Goal: Contribute content: Contribute content

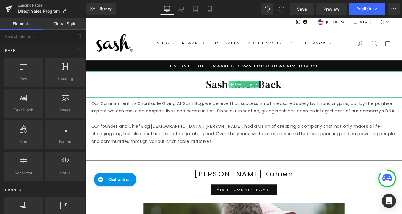
click at [251, 96] on span at bounding box center [251, 93] width 6 height 7
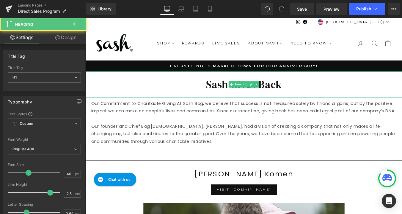
click at [239, 94] on h1 "Sash Gives Back" at bounding box center [265, 94] width 359 height 30
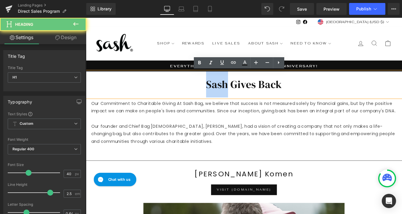
click at [239, 94] on h1 "Sash Gives Back" at bounding box center [265, 94] width 359 height 30
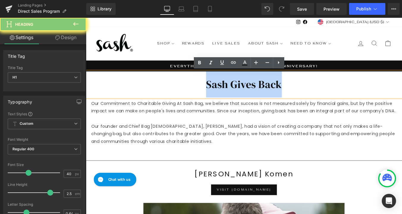
click at [239, 94] on h1 "Sash Gives Back" at bounding box center [265, 94] width 359 height 30
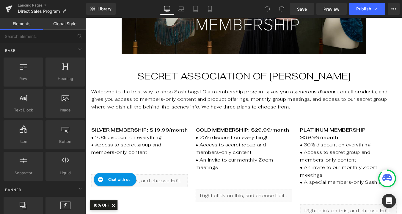
scroll to position [185, 0]
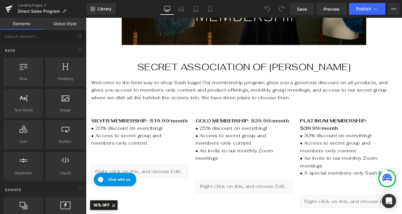
click at [248, 76] on h1 "Secret Association of [PERSON_NAME]" at bounding box center [265, 74] width 347 height 15
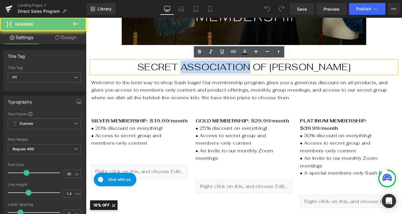
click at [248, 76] on h1 "Secret Association of [PERSON_NAME]" at bounding box center [265, 74] width 347 height 15
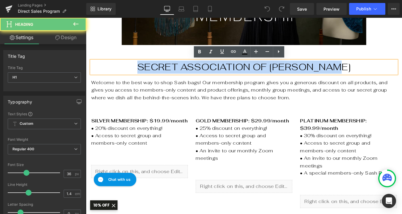
click at [248, 76] on h1 "Secret Association of [PERSON_NAME]" at bounding box center [265, 74] width 347 height 15
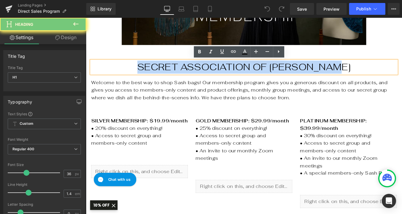
click at [248, 76] on h1 "Secret Association of [PERSON_NAME]" at bounding box center [265, 74] width 347 height 15
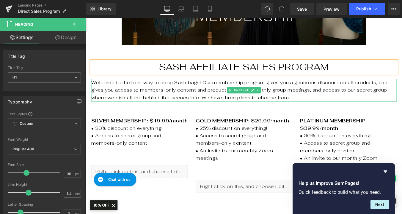
click at [163, 101] on p "Welcome to the best way to shop Sash bags! Our membership program gives you a g…" at bounding box center [265, 100] width 347 height 26
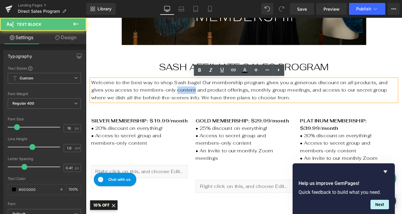
click at [163, 101] on p "Welcome to the best way to shop Sash bags! Our membership program gives you a g…" at bounding box center [265, 100] width 347 height 26
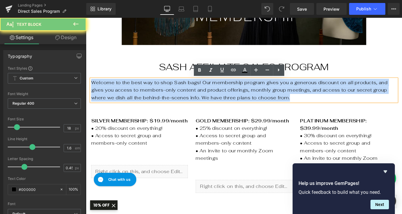
click at [163, 101] on p "Welcome to the best way to shop Sash bags! Our membership program gives you a g…" at bounding box center [265, 100] width 347 height 26
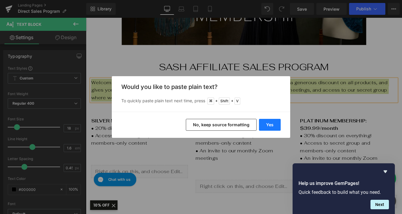
click at [276, 126] on button "Yes" at bounding box center [270, 125] width 22 height 12
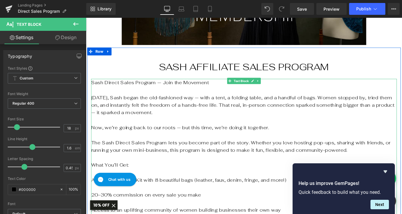
click at [166, 92] on p "Sash Direct Sales Program — Join the Movement" at bounding box center [265, 91] width 347 height 9
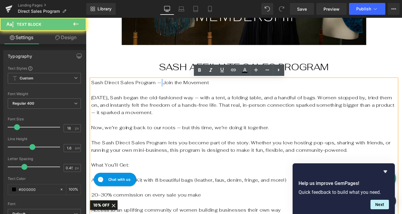
click at [166, 92] on p "Sash Direct Sales Program — Join the Movement" at bounding box center [265, 91] width 347 height 9
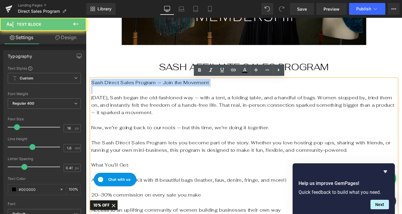
click at [166, 92] on p "Sash Direct Sales Program — Join the Movement" at bounding box center [265, 91] width 347 height 9
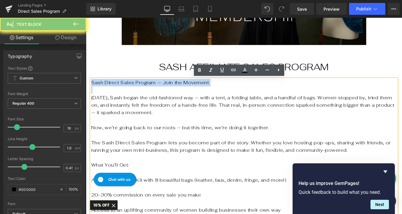
click at [166, 92] on p "Sash Direct Sales Program — Join the Movement" at bounding box center [265, 91] width 347 height 9
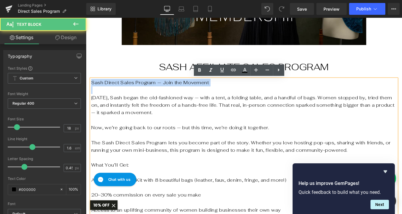
click at [170, 93] on p "Sash Direct Sales Program — Join the Movement" at bounding box center [265, 91] width 347 height 9
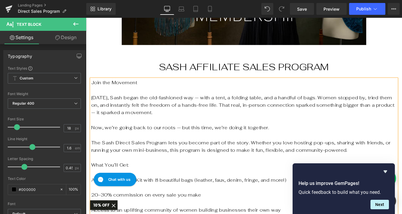
click at [127, 92] on p "Join the Movement" at bounding box center [265, 91] width 347 height 9
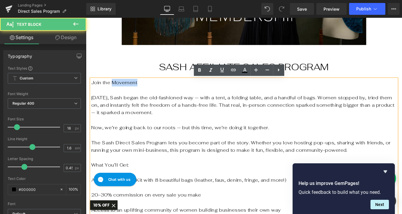
click at [127, 92] on p "Join the Movement" at bounding box center [265, 91] width 347 height 9
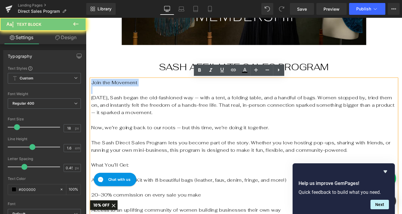
click at [127, 92] on p "Join the Movement" at bounding box center [265, 91] width 347 height 9
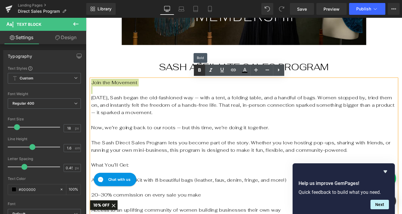
click at [200, 71] on icon at bounding box center [199, 71] width 3 height 4
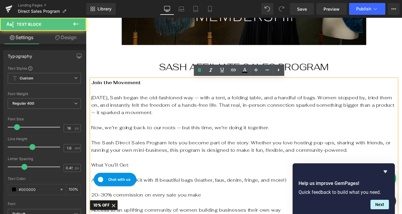
click at [92, 92] on strong "Join the Movement" at bounding box center [120, 91] width 56 height 7
click at [109, 94] on strong "Join the Movement" at bounding box center [120, 91] width 56 height 7
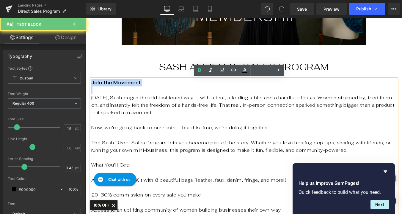
click at [109, 94] on strong "Join the Movement" at bounding box center [120, 91] width 56 height 7
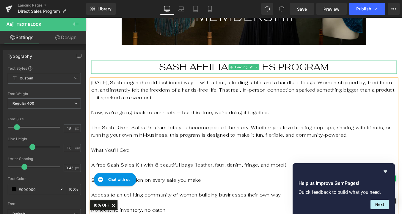
click at [295, 76] on h1 "Sash affiliate sales program" at bounding box center [265, 74] width 347 height 15
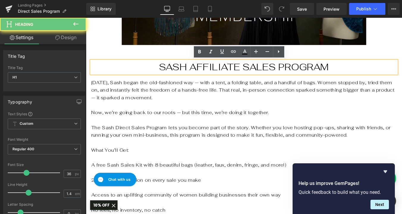
click at [364, 72] on h1 "Sash affiliate sales program" at bounding box center [265, 74] width 347 height 15
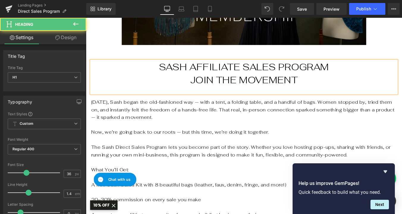
click at [370, 73] on h1 "Sash affiliate sales program Join the Movement" at bounding box center [265, 82] width 347 height 30
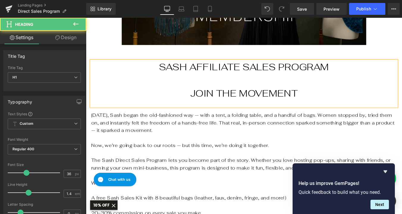
click at [210, 105] on h1 "Sash affiliate sales program Join the MovemeNT" at bounding box center [265, 89] width 347 height 45
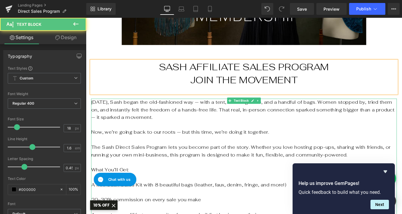
click at [210, 115] on span "[DATE], Sash began the old-fashioned way — with a tent, a folding table, and a …" at bounding box center [264, 122] width 345 height 24
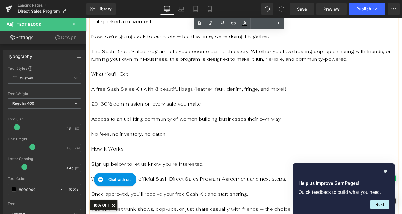
scroll to position [292, 0]
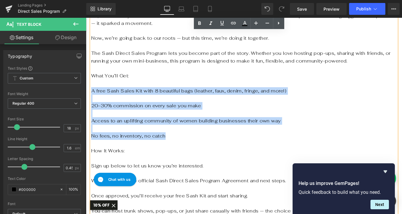
drag, startPoint x: 171, startPoint y: 152, endPoint x: 92, endPoint y: 103, distance: 93.8
click at [92, 103] on div "[DATE], Sash began the old-fashioned way — with a tent, a folding table, and a …" at bounding box center [265, 191] width 347 height 376
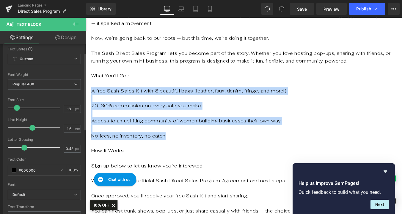
scroll to position [0, 0]
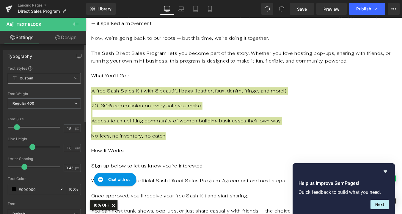
click at [56, 78] on span "Custom Setup Global Style" at bounding box center [44, 78] width 73 height 11
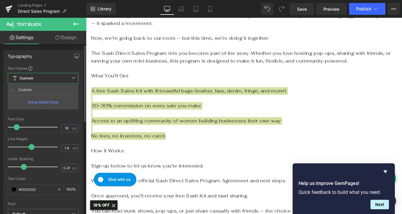
click at [56, 78] on span "Custom Setup Global Style" at bounding box center [43, 78] width 71 height 11
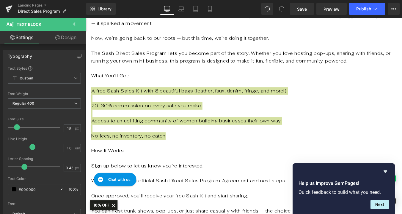
click at [65, 39] on link "Design" at bounding box center [65, 37] width 43 height 13
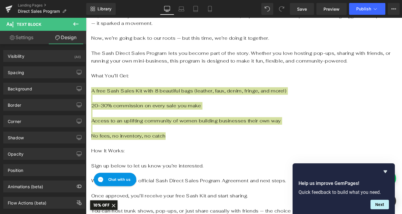
click at [28, 38] on link "Settings" at bounding box center [21, 37] width 43 height 13
type input "100"
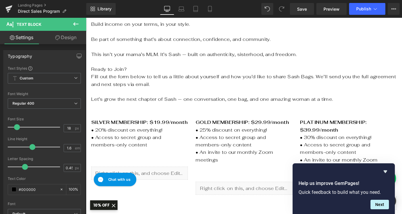
scroll to position [553, 0]
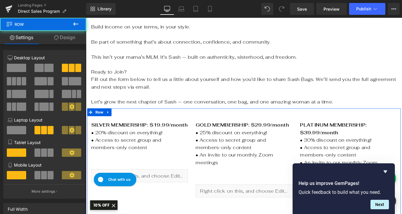
click at [197, 181] on div "SILVER MEMBERSHIP: $19.99/month • 20% discount on everything! • Access to secre…" at bounding box center [146, 167] width 119 height 75
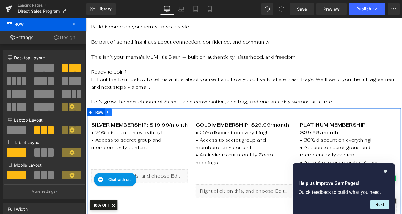
click at [110, 126] on icon at bounding box center [110, 125] width 1 height 3
click at [126, 124] on icon at bounding box center [126, 126] width 4 height 4
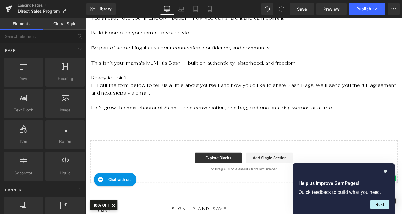
scroll to position [551, 0]
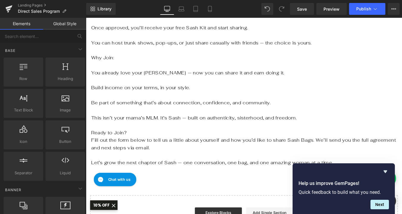
scroll to position [481, 0]
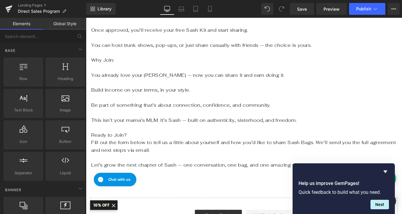
click at [138, 153] on p "Ready to Join?" at bounding box center [265, 151] width 347 height 9
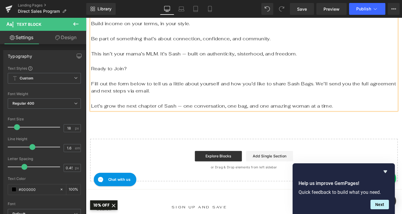
scroll to position [560, 0]
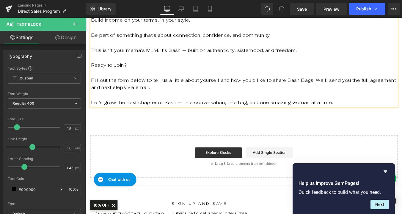
click at [170, 162] on div "Start building your page Explore Blocks Add Single Section or Drag & Drop eleme…" at bounding box center [265, 176] width 349 height 48
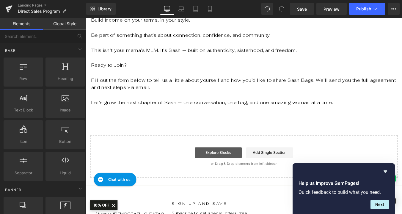
click at [245, 172] on link "Explore Blocks" at bounding box center [236, 172] width 53 height 12
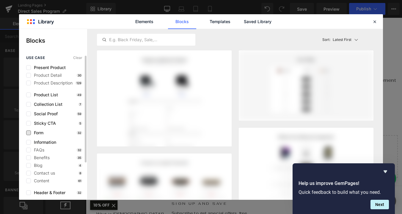
click at [35, 132] on span "Form" at bounding box center [37, 133] width 12 height 5
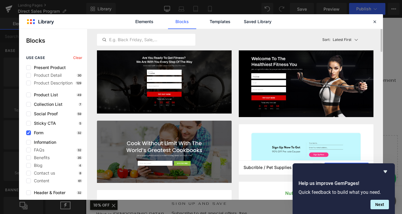
scroll to position [0, 0]
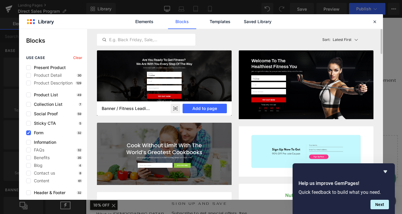
click at [203, 88] on img at bounding box center [164, 82] width 135 height 65
click at [207, 109] on button "Add to page" at bounding box center [204, 109] width 44 height 10
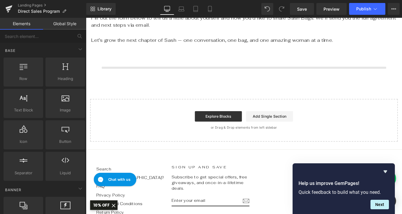
scroll to position [635, 0]
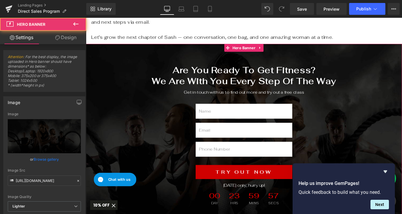
click at [186, 159] on span "Are You Ready To Get Fitness? We Are With You Every Step Of The Way Heading Get…" at bounding box center [265, 153] width 359 height 164
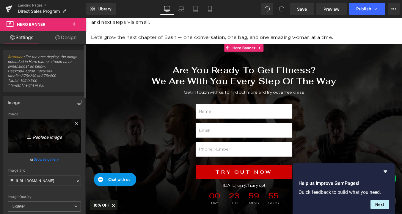
click at [47, 137] on icon "Replace Image" at bounding box center [44, 136] width 48 height 7
click at [43, 140] on link "Replace Image" at bounding box center [44, 136] width 73 height 34
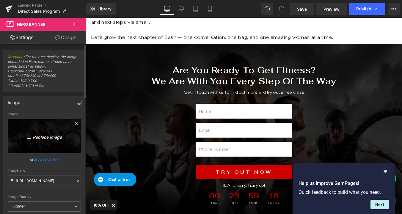
type input "C:\fakepath\Sash_Sisters_Backyard.jpg"
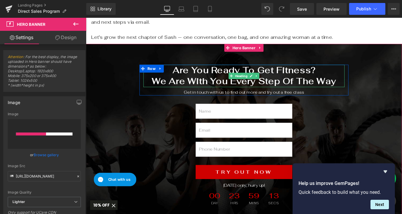
click at [257, 78] on h2 "Are You Ready To Get Fitness?" at bounding box center [265, 77] width 229 height 13
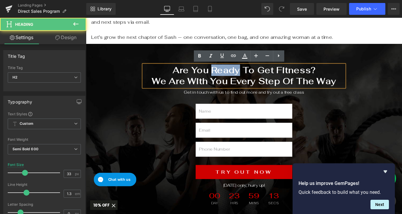
click at [257, 78] on h2 "Are You Ready To Get Fitness?" at bounding box center [265, 77] width 229 height 13
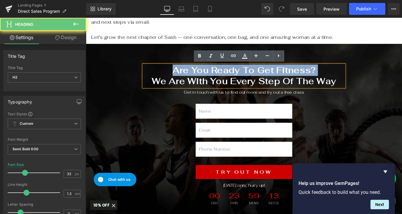
click at [257, 78] on h2 "Are You Ready To Get Fitness?" at bounding box center [265, 77] width 229 height 13
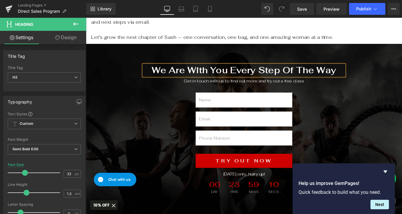
click at [268, 80] on span "We Are With You Every Step Of The Way" at bounding box center [266, 77] width 210 height 13
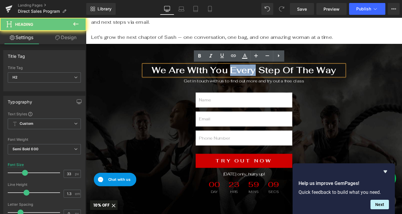
click at [268, 80] on span "We Are With You Every Step Of The Way" at bounding box center [266, 77] width 210 height 13
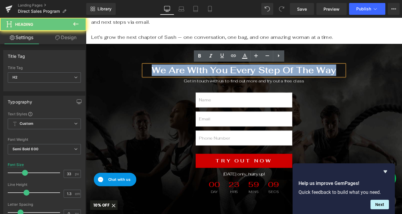
click at [268, 80] on span "We Are With You Every Step Of The Way" at bounding box center [266, 77] width 210 height 13
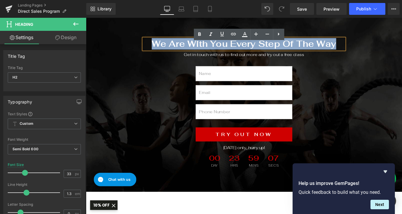
scroll to position [666, 0]
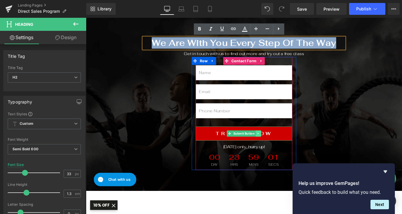
click at [281, 149] on icon at bounding box center [281, 150] width 1 height 2
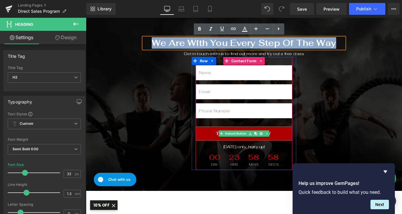
click at [301, 150] on button "Try Out Now" at bounding box center [266, 150] width 110 height 16
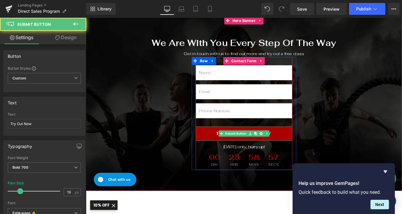
click at [315, 151] on button "Try Out Now" at bounding box center [266, 150] width 110 height 16
click at [225, 148] on button "Try Out Now" at bounding box center [266, 150] width 110 height 16
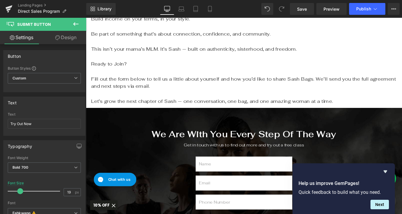
scroll to position [568, 0]
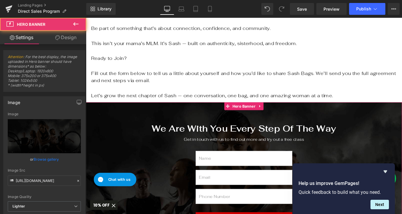
click at [141, 181] on span "We Are With You Every Step Of The Way Heading Get in touch with us to find out …" at bounding box center [265, 213] width 359 height 151
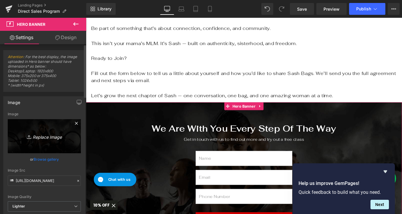
click at [43, 135] on icon "Replace Image" at bounding box center [44, 136] width 48 height 7
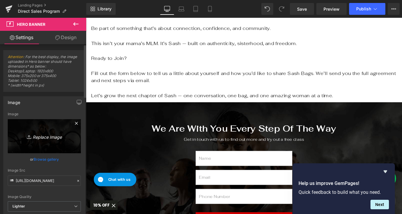
type input "C:\fakepath\Sash_Sisters_Backyard.jpg"
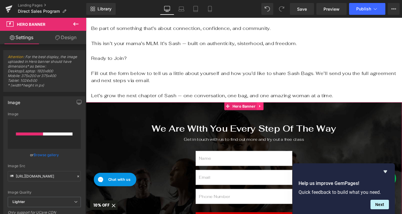
click at [284, 119] on icon at bounding box center [283, 118] width 1 height 3
click at [289, 118] on icon at bounding box center [288, 118] width 4 height 4
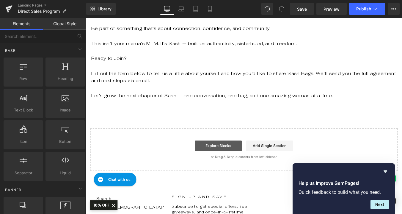
click at [250, 162] on link "Explore Blocks" at bounding box center [236, 164] width 53 height 12
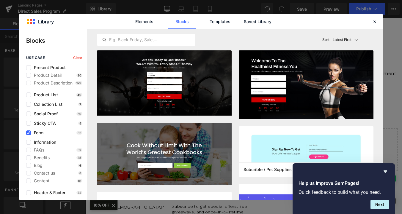
click at [274, 148] on img at bounding box center [305, 152] width 135 height 50
click at [385, 172] on icon "Hide survey" at bounding box center [385, 172] width 4 height 3
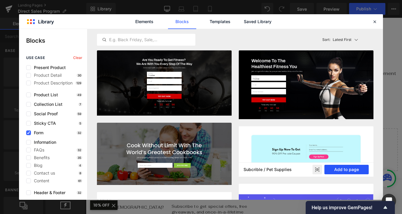
click at [338, 169] on button "Add to page" at bounding box center [346, 170] width 44 height 10
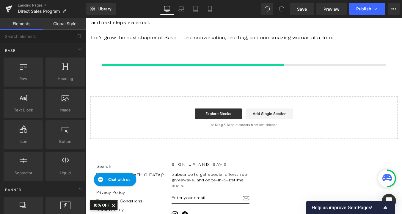
scroll to position [635, 0]
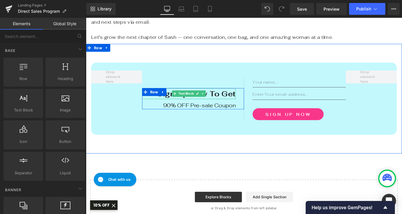
click at [236, 101] on div "Sign Up Now To Get" at bounding box center [203, 104] width 106 height 12
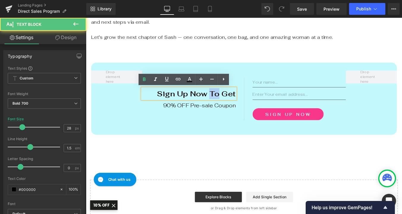
click at [236, 101] on div "Sign Up Now To Get" at bounding box center [203, 104] width 106 height 12
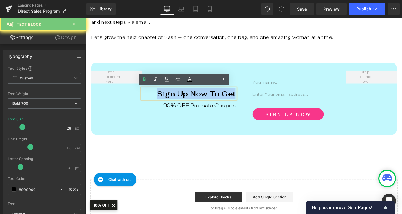
click at [236, 101] on div "Sign Up Now To Get" at bounding box center [203, 104] width 106 height 12
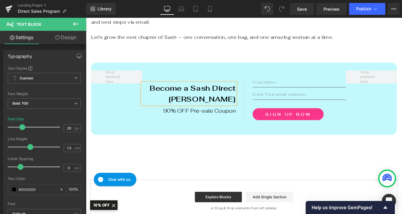
scroll to position [629, 0]
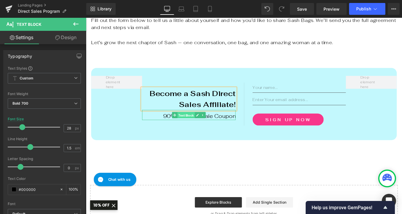
click at [204, 131] on span "Text Block" at bounding box center [200, 128] width 20 height 7
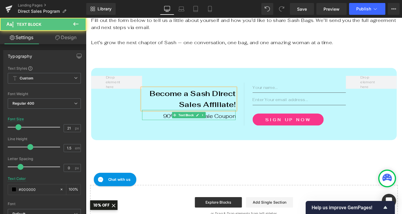
click at [243, 131] on div "90% OFF Pre-sale Coupon" at bounding box center [203, 129] width 106 height 12
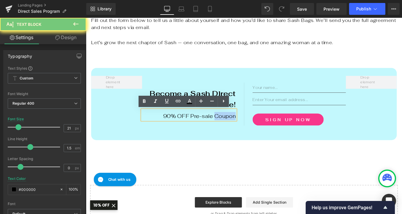
click at [243, 131] on div "90% OFF Pre-sale Coupon" at bounding box center [203, 129] width 106 height 12
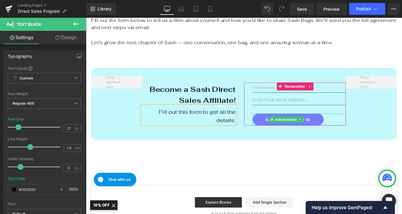
click at [339, 132] on button "Sign Up Now" at bounding box center [315, 134] width 81 height 14
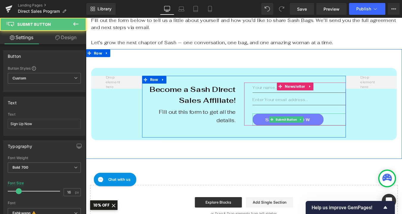
click at [284, 134] on button "Sign Up Now" at bounding box center [315, 134] width 81 height 14
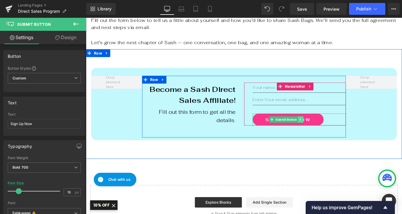
click at [330, 135] on icon at bounding box center [329, 134] width 3 height 4
click at [340, 134] on icon at bounding box center [339, 134] width 3 height 4
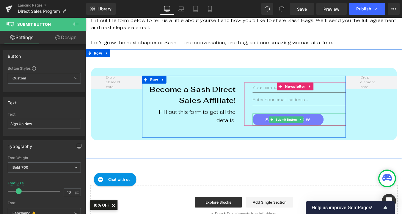
click at [343, 132] on button "Sign Up Now" at bounding box center [315, 134] width 81 height 14
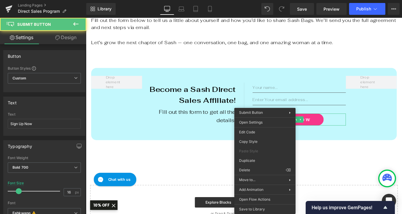
click at [374, 172] on div "Become a Sash Direct Sales Affiliate! Text Block Fill out this form to get all …" at bounding box center [265, 116] width 356 height 125
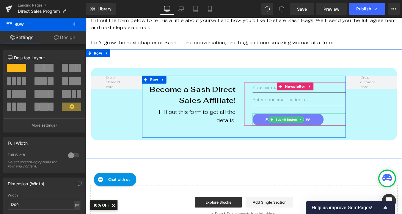
click at [346, 136] on button "Sign Up Now" at bounding box center [315, 134] width 81 height 14
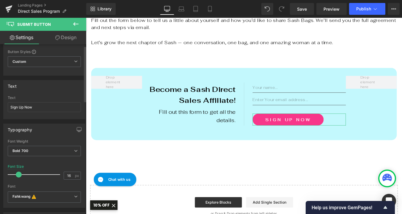
scroll to position [18, 0]
click at [26, 106] on input "Sign Up Now" at bounding box center [44, 107] width 73 height 10
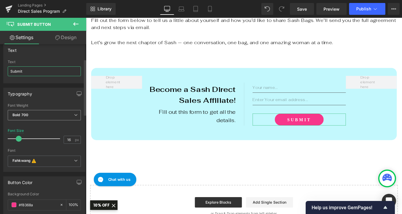
scroll to position [59, 0]
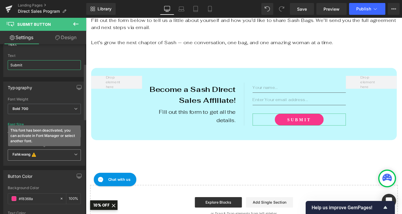
type input "Submit"
click at [55, 155] on b "Fahkwang This font has been deactivated, you can activate in Font Manager or se…" at bounding box center [42, 155] width 61 height 6
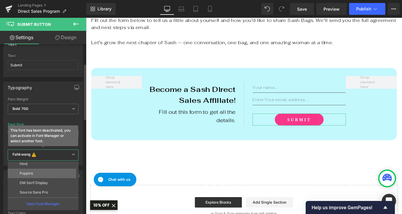
scroll to position [14, 0]
click at [38, 172] on li "Poppins" at bounding box center [44, 172] width 73 height 10
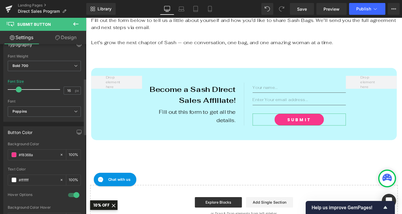
scroll to position [105, 0]
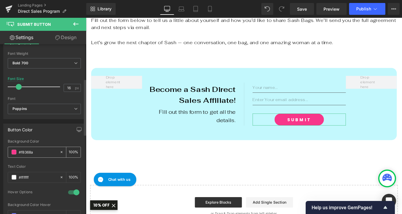
click at [13, 153] on span at bounding box center [14, 152] width 5 height 5
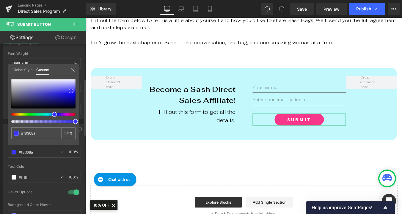
type input "#3b35f7"
click at [52, 115] on div at bounding box center [41, 114] width 64 height 2
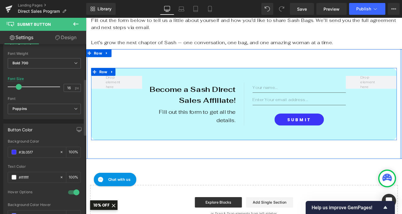
click at [123, 143] on div "Become a Sash Direct Sales Affiliate! Text Block Fill out this form to get all …" at bounding box center [265, 116] width 347 height 83
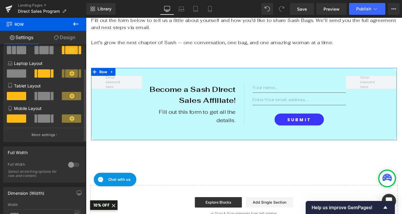
scroll to position [0, 0]
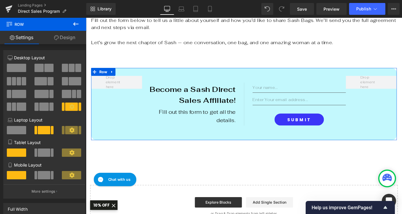
click at [69, 38] on link "Design" at bounding box center [64, 37] width 43 height 13
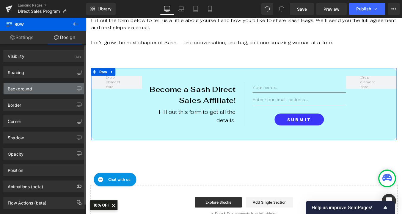
click at [35, 88] on div "Background" at bounding box center [44, 88] width 81 height 11
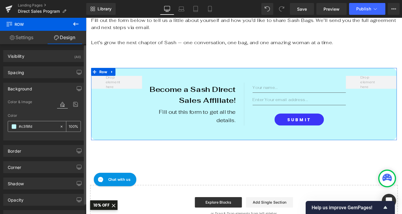
click at [13, 127] on span at bounding box center [14, 126] width 5 height 5
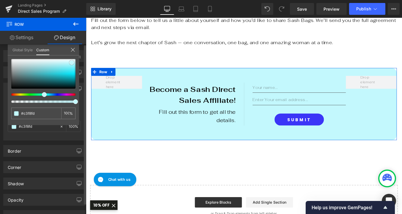
type input "#dbe4e5"
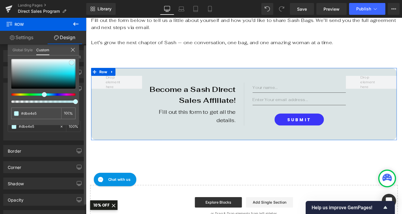
click at [22, 63] on div at bounding box center [43, 74] width 64 height 30
type input "#d2e2e4"
click at [28, 63] on div at bounding box center [43, 74] width 64 height 30
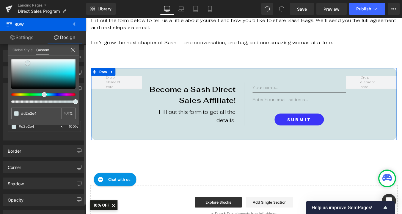
type input "#7b999d"
click at [21, 72] on div at bounding box center [43, 74] width 64 height 30
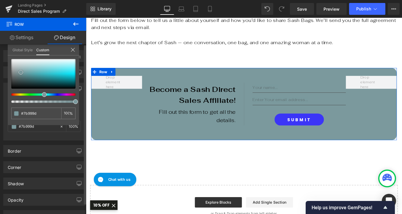
type input "#d8e6e8"
click at [27, 63] on div at bounding box center [43, 74] width 64 height 30
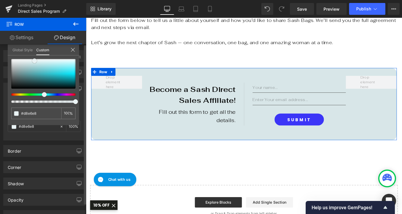
type input "#eaf3f5"
click at [34, 61] on div at bounding box center [43, 74] width 64 height 30
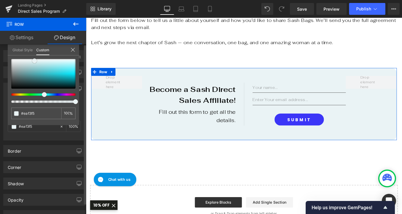
type input "#d9ecf1"
click at [42, 62] on div at bounding box center [43, 74] width 64 height 30
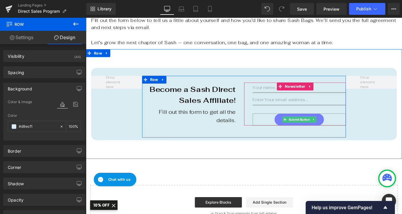
click at [302, 134] on button "Submit" at bounding box center [328, 134] width 56 height 14
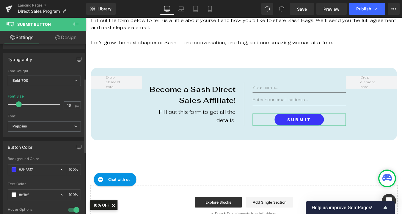
scroll to position [95, 0]
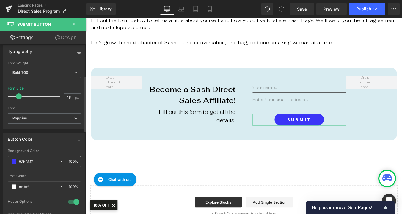
click at [15, 162] on span at bounding box center [14, 161] width 5 height 5
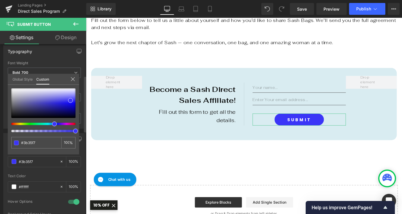
type input "#6636f6"
type input "#8338f4"
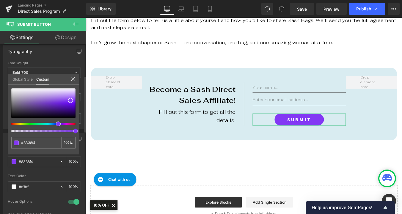
type input "#7d38f4"
type input "#7338f4"
type input "#6738f4"
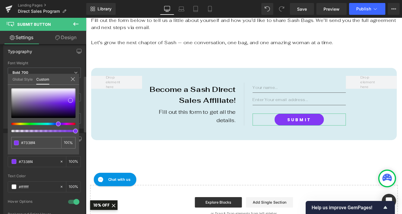
type input "#6738f4"
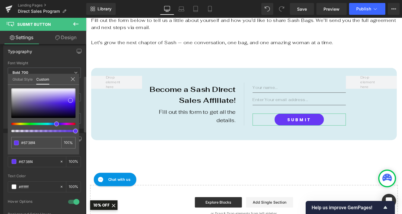
type input "#6438f4"
type input "#5d38f4"
type input "#4e38f4"
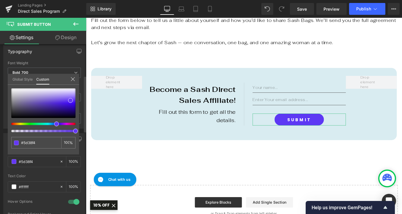
type input "#4e38f4"
type input "#4438f4"
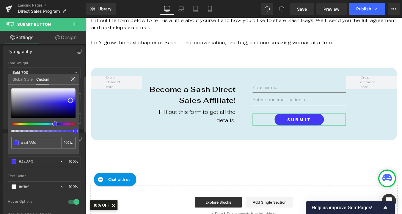
type input "#3e38f4"
type input "#3838f4"
type input "#3841f4"
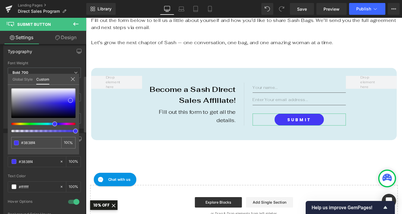
type input "#3841f4"
type input "#3848f4"
type input "#384bf4"
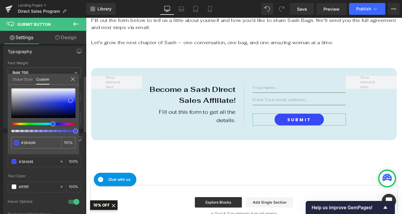
type input "#3861f4"
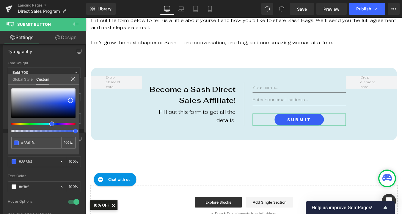
type input "#3867f4"
type input "#386af4"
type input "#3877f4"
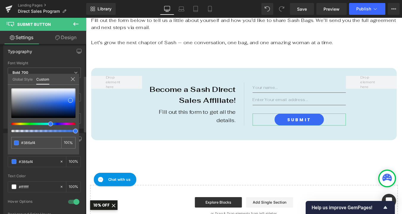
type input "#3877f4"
drag, startPoint x: 53, startPoint y: 125, endPoint x: 47, endPoint y: 125, distance: 6.2
click at [47, 125] on div at bounding box center [41, 124] width 64 height 2
type input "#062e79"
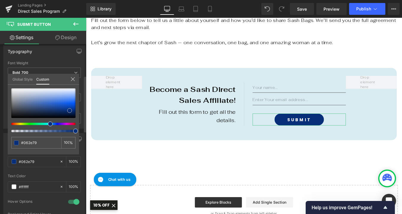
click at [69, 111] on div at bounding box center [43, 103] width 64 height 30
type input "#0742b0"
click at [69, 108] on div at bounding box center [43, 103] width 64 height 30
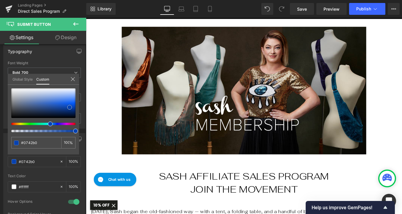
scroll to position [57, 0]
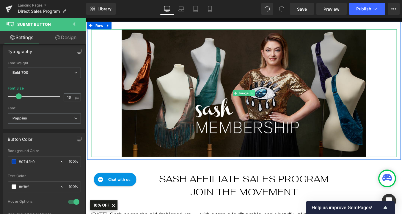
click at [275, 103] on icon at bounding box center [274, 104] width 3 height 4
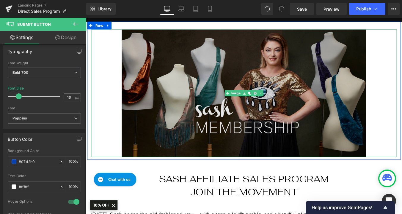
click at [325, 113] on img at bounding box center [266, 104] width 278 height 146
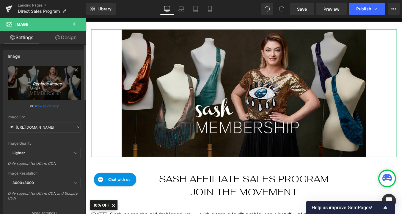
click at [44, 88] on link "Replace Image" at bounding box center [44, 83] width 73 height 34
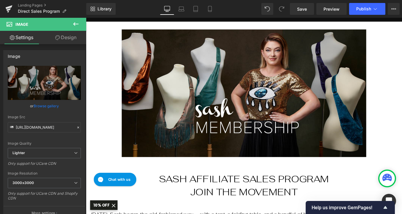
type input "C:\fakepath\Sash_Sisters_Backyard.jpg"
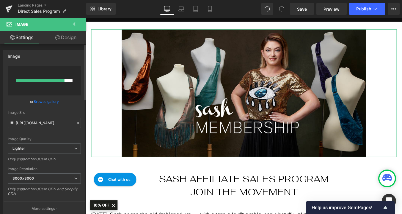
click at [48, 88] on input "file" at bounding box center [44, 81] width 73 height 30
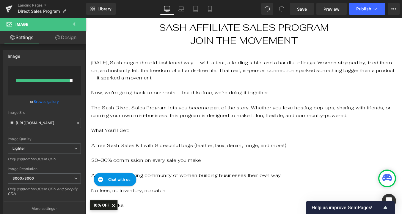
scroll to position [236, 0]
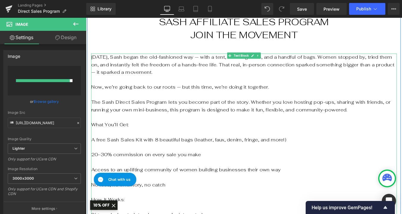
click at [309, 94] on p "Now, we’re going back to our roots — but this time, we’re doing it together." at bounding box center [265, 97] width 347 height 9
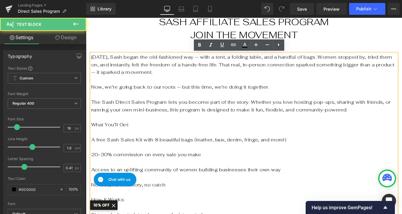
click at [238, 64] on span "[DATE], Sash began the old-fashioned way — with a tent, a folding table, and a …" at bounding box center [264, 71] width 345 height 24
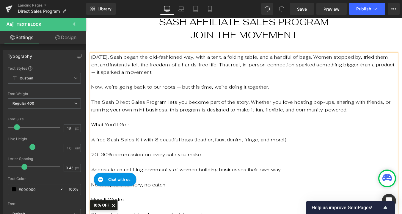
click at [401, 71] on span "[DATE], Sash began the old-fashioned way, with a tent, a folding table, and a h…" at bounding box center [264, 71] width 345 height 24
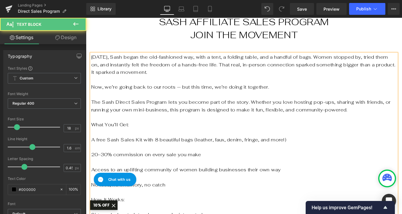
click at [188, 99] on p "Now, we’re going back to our roots — but this time, we’re doing it together." at bounding box center [265, 97] width 347 height 9
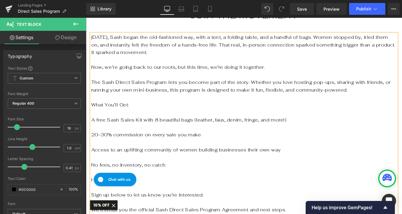
scroll to position [268, 0]
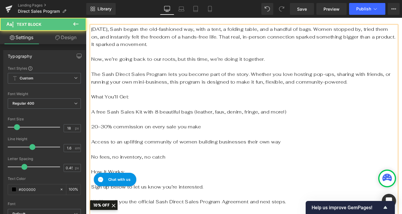
click at [343, 85] on p "The Sash Direct Sales Program lets you become part of the story. Whether you lo…" at bounding box center [265, 86] width 347 height 17
click at [393, 83] on p "The Sash Direct Sales Program lets you become part of the story. Whether you lo…" at bounding box center [265, 86] width 347 height 17
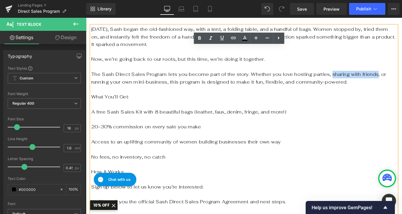
drag, startPoint x: 392, startPoint y: 83, endPoint x: 343, endPoint y: 84, distance: 48.7
click at [343, 84] on p "The Sash Direct Sales Program lets you become part of the story. Whether you lo…" at bounding box center [265, 86] width 347 height 17
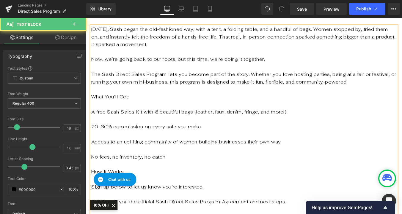
click at [401, 83] on p "The Sash Direct Sales Program lets you become part of the story. Whether you lo…" at bounding box center [265, 86] width 347 height 17
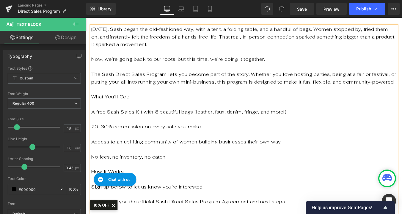
click at [290, 82] on p "The Sash Direct Sales Program lets you become part of the story. Whether you lo…" at bounding box center [265, 86] width 347 height 17
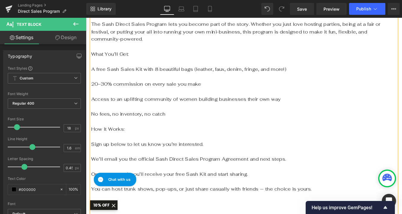
scroll to position [325, 0]
drag, startPoint x: 305, startPoint y: 68, endPoint x: 201, endPoint y: 70, distance: 104.3
click at [201, 72] on p "A free Sash Sales Kit with 8 beautiful bags (leather, faux, denim, fringe, and …" at bounding box center [265, 76] width 347 height 9
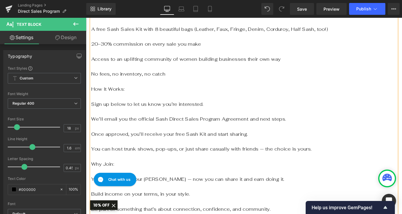
scroll to position [375, 0]
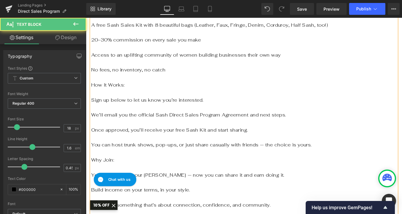
click at [117, 91] on p "How It Works:" at bounding box center [265, 95] width 347 height 9
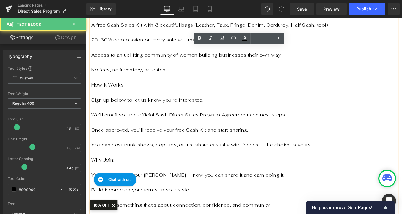
click at [117, 91] on p "How It Works:" at bounding box center [265, 95] width 347 height 9
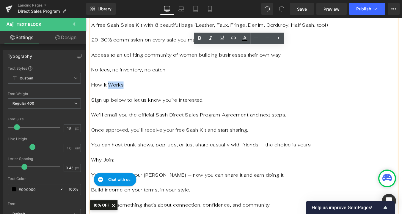
click at [117, 91] on p "How It Works:" at bounding box center [265, 95] width 347 height 9
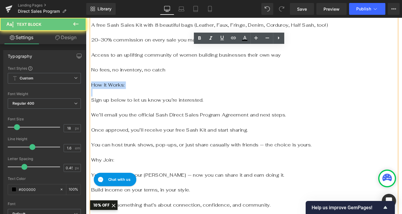
click at [117, 91] on p "How It Works:" at bounding box center [265, 95] width 347 height 9
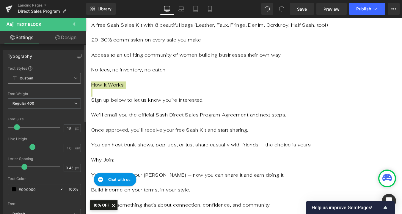
click at [45, 79] on span "Custom Setup Global Style" at bounding box center [44, 78] width 73 height 11
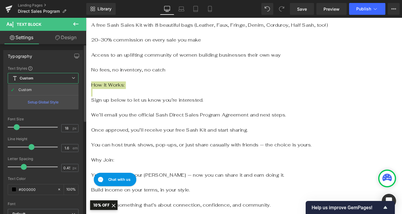
click at [46, 61] on div "Typography" at bounding box center [43, 55] width 79 height 11
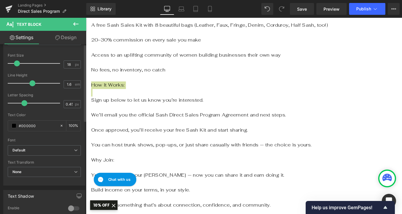
scroll to position [0, 0]
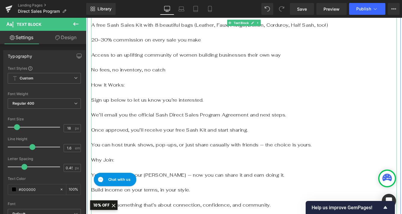
click at [211, 176] on p "Why Join:" at bounding box center [265, 180] width 347 height 9
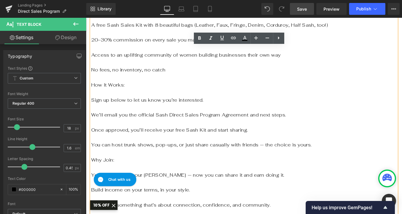
click at [304, 10] on span "Save" at bounding box center [302, 9] width 10 height 6
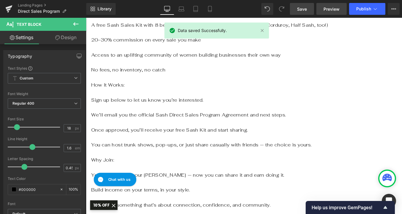
click at [334, 12] on link "Preview" at bounding box center [331, 9] width 30 height 12
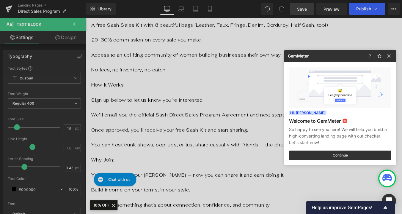
click at [108, 93] on div at bounding box center [201, 107] width 402 height 214
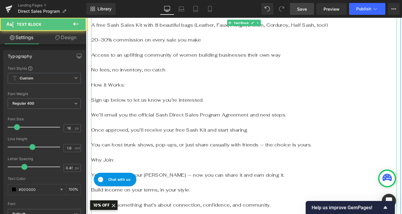
click at [111, 108] on p "Sign up below to let us know you’re interested." at bounding box center [265, 112] width 347 height 9
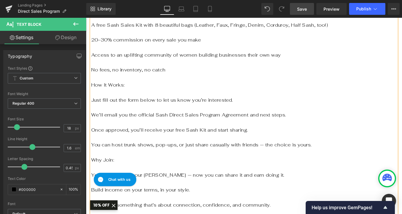
click at [306, 10] on span "Save" at bounding box center [302, 9] width 10 height 6
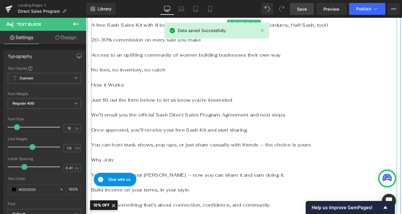
click at [260, 142] on p "Once approved, you’ll receive your free Sash Kit and start sharing." at bounding box center [265, 146] width 347 height 9
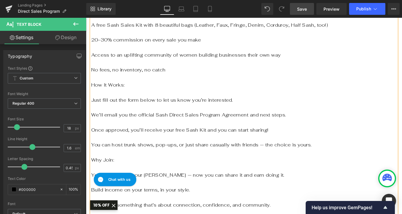
click at [140, 159] on p "You can host trunk shows, pop-ups, or just share casually with friends — the ch…" at bounding box center [265, 163] width 347 height 9
click at [262, 159] on p "You can host parties, pop-ups, or just share casually with friends — the choice…" at bounding box center [265, 163] width 347 height 9
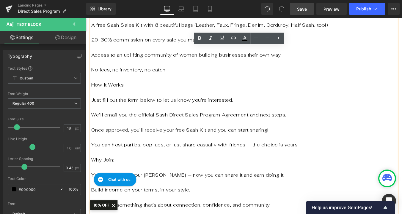
click at [172, 159] on p "You can host parties, pop-ups, or just share casually with friends — the choice…" at bounding box center [265, 163] width 347 height 9
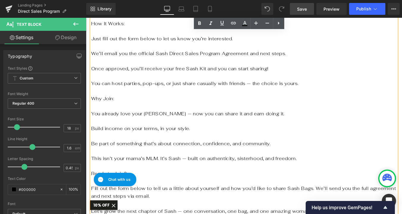
scroll to position [446, 0]
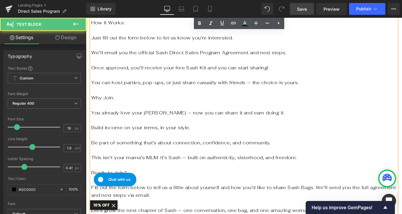
click at [105, 139] on p "Build income on your terms, in your style." at bounding box center [265, 143] width 347 height 9
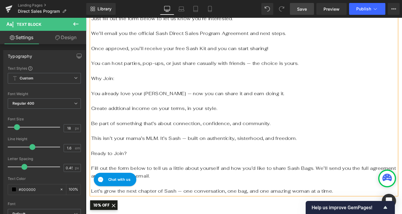
scroll to position [470, 0]
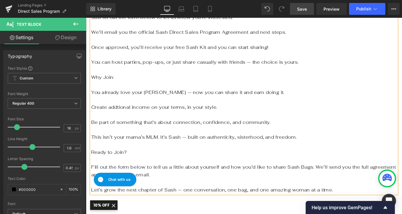
click at [163, 150] on p "This isn’t your mama’s MLM. It’s Sash — built on authenticity, sisterhood, and …" at bounding box center [265, 154] width 347 height 9
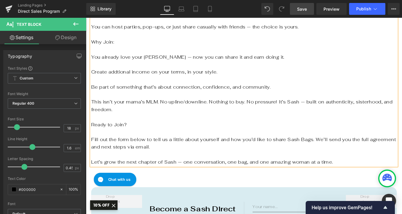
scroll to position [518, 0]
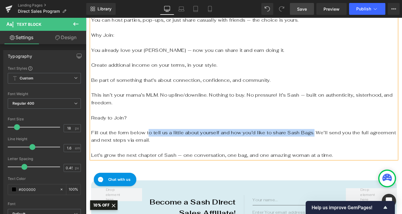
drag, startPoint x: 324, startPoint y: 132, endPoint x: 151, endPoint y: 135, distance: 172.9
click at [151, 145] on p "Fill out the form below to tell us a little about yourself and how you’d like t…" at bounding box center [265, 153] width 347 height 17
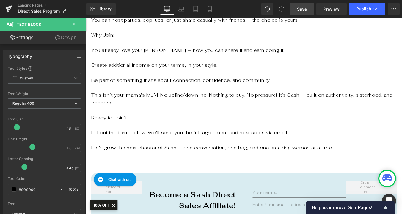
click at [300, 9] on span "Save" at bounding box center [302, 9] width 10 height 6
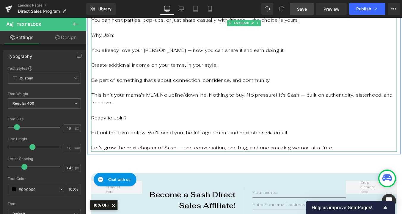
click at [120, 68] on p "Create addtional income on your terms, in your style." at bounding box center [265, 72] width 347 height 9
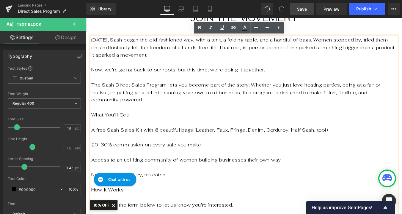
scroll to position [199, 0]
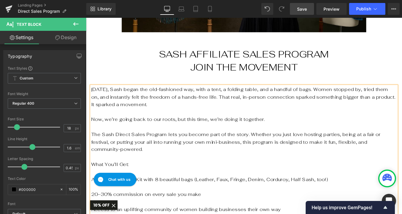
click at [300, 11] on span "Save" at bounding box center [302, 9] width 10 height 6
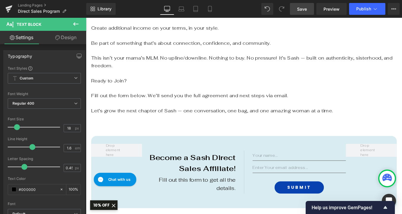
scroll to position [565, 0]
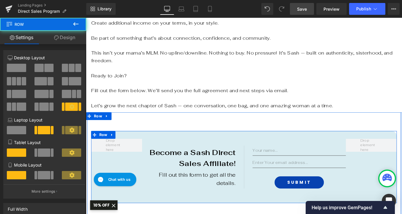
click at [401, 173] on div "Become a Sash Direct Sales Affiliate! Text Block Fill out this form to get all …" at bounding box center [265, 188] width 347 height 83
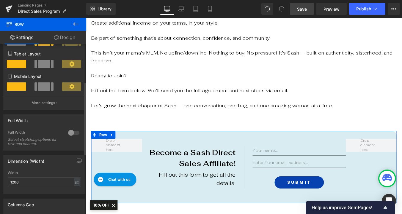
scroll to position [88, 0]
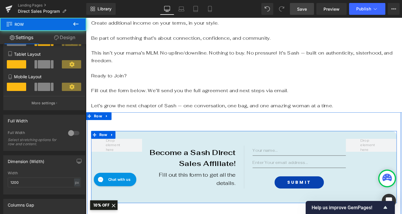
click at [135, 166] on div "Become a Sash Direct Sales Affiliate! Text Block Fill out this form to get all …" at bounding box center [265, 188] width 347 height 83
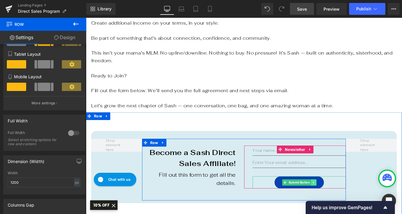
click at [347, 202] on link at bounding box center [345, 205] width 6 height 7
click at [327, 202] on span "Submit Button" at bounding box center [328, 205] width 27 height 7
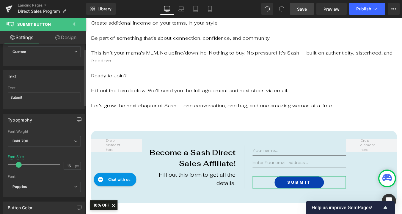
scroll to position [0, 0]
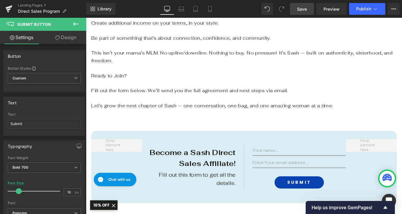
click at [386, 179] on icon at bounding box center [388, 178] width 4 height 1
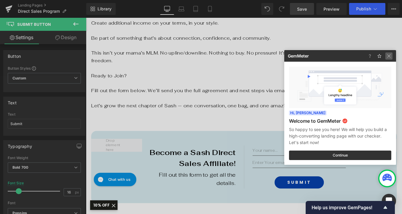
click at [389, 57] on img at bounding box center [388, 56] width 7 height 7
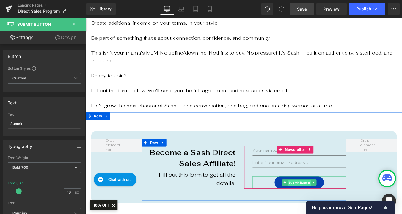
click at [325, 203] on span "Submit Button" at bounding box center [328, 206] width 27 height 7
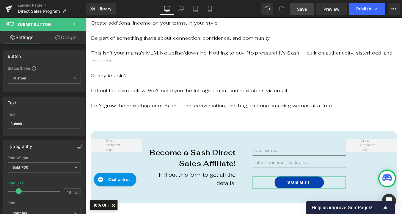
click at [61, 39] on link "Design" at bounding box center [65, 37] width 43 height 13
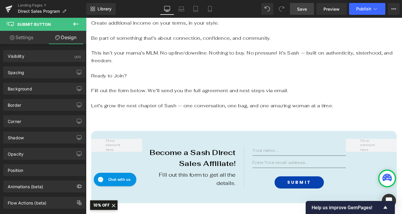
click at [308, 9] on link "Save" at bounding box center [302, 9] width 24 height 12
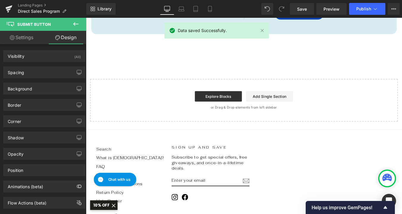
scroll to position [760, 0]
